Goal: Task Accomplishment & Management: Manage account settings

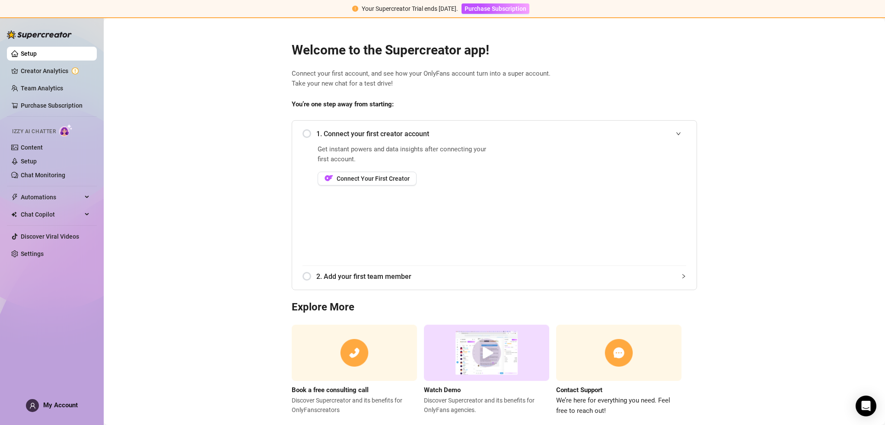
click at [67, 401] on span "My Account" at bounding box center [60, 405] width 35 height 8
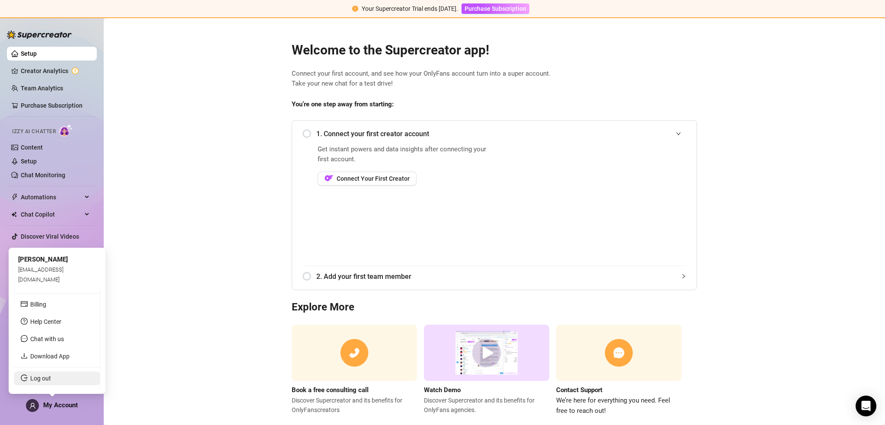
click at [51, 380] on link "Log out" at bounding box center [40, 378] width 21 height 7
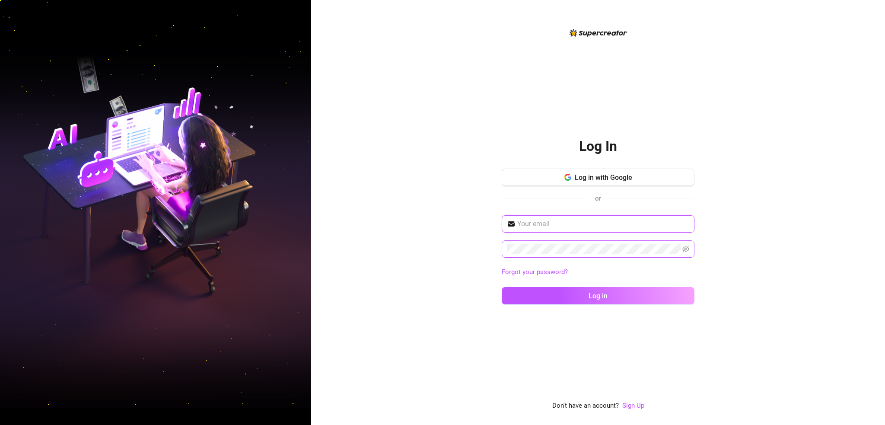
type input "[EMAIL_ADDRESS][DOMAIN_NAME]"
click at [598, 294] on span "Log in" at bounding box center [598, 296] width 19 height 8
